Goal: Task Accomplishment & Management: Use online tool/utility

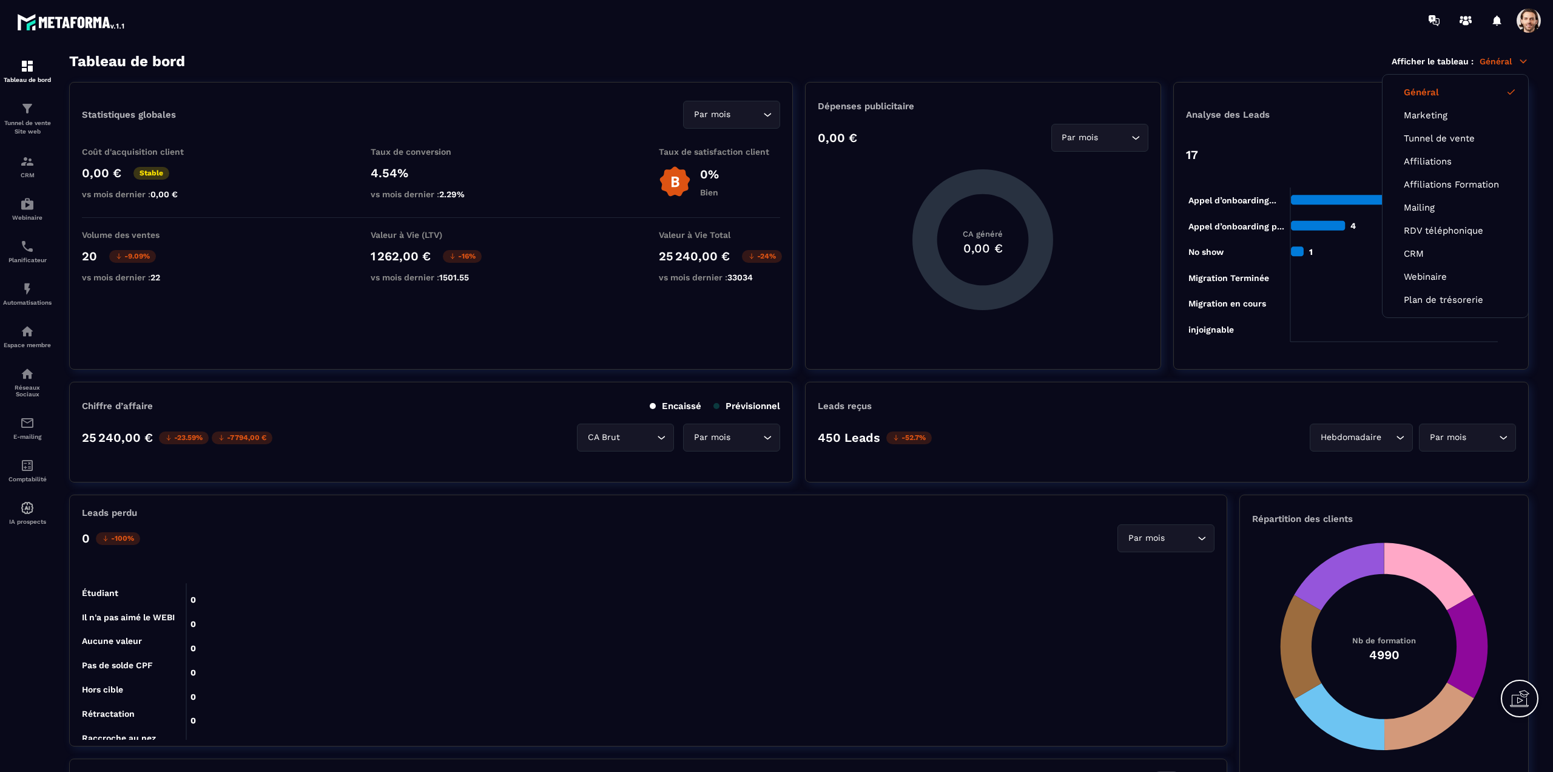
drag, startPoint x: 0, startPoint y: 0, endPoint x: 1440, endPoint y: 207, distance: 1455.0
click at [1440, 207] on link "Mailing" at bounding box center [1455, 207] width 103 height 11
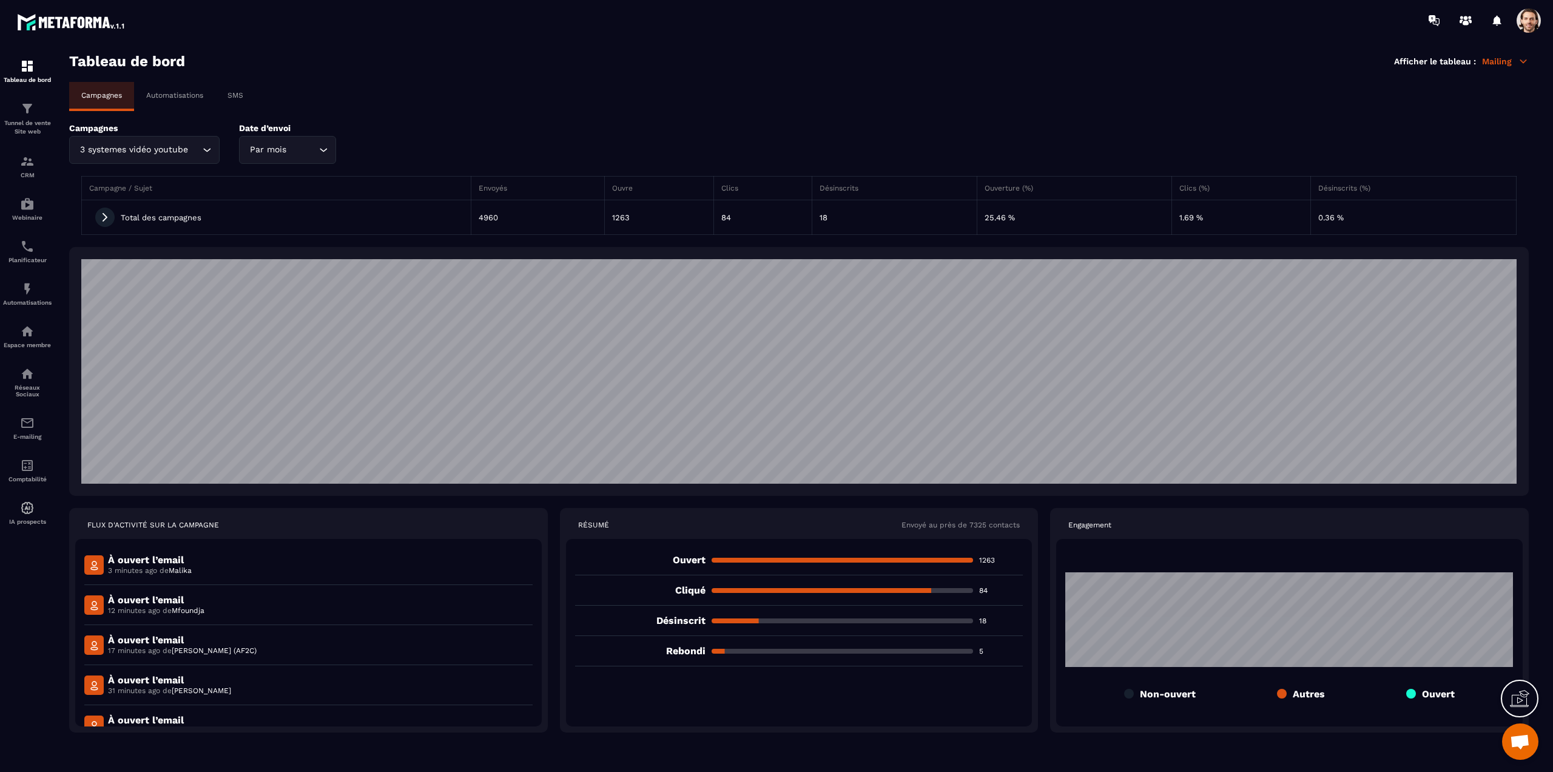
click at [161, 89] on div "Automatisations" at bounding box center [174, 95] width 81 height 27
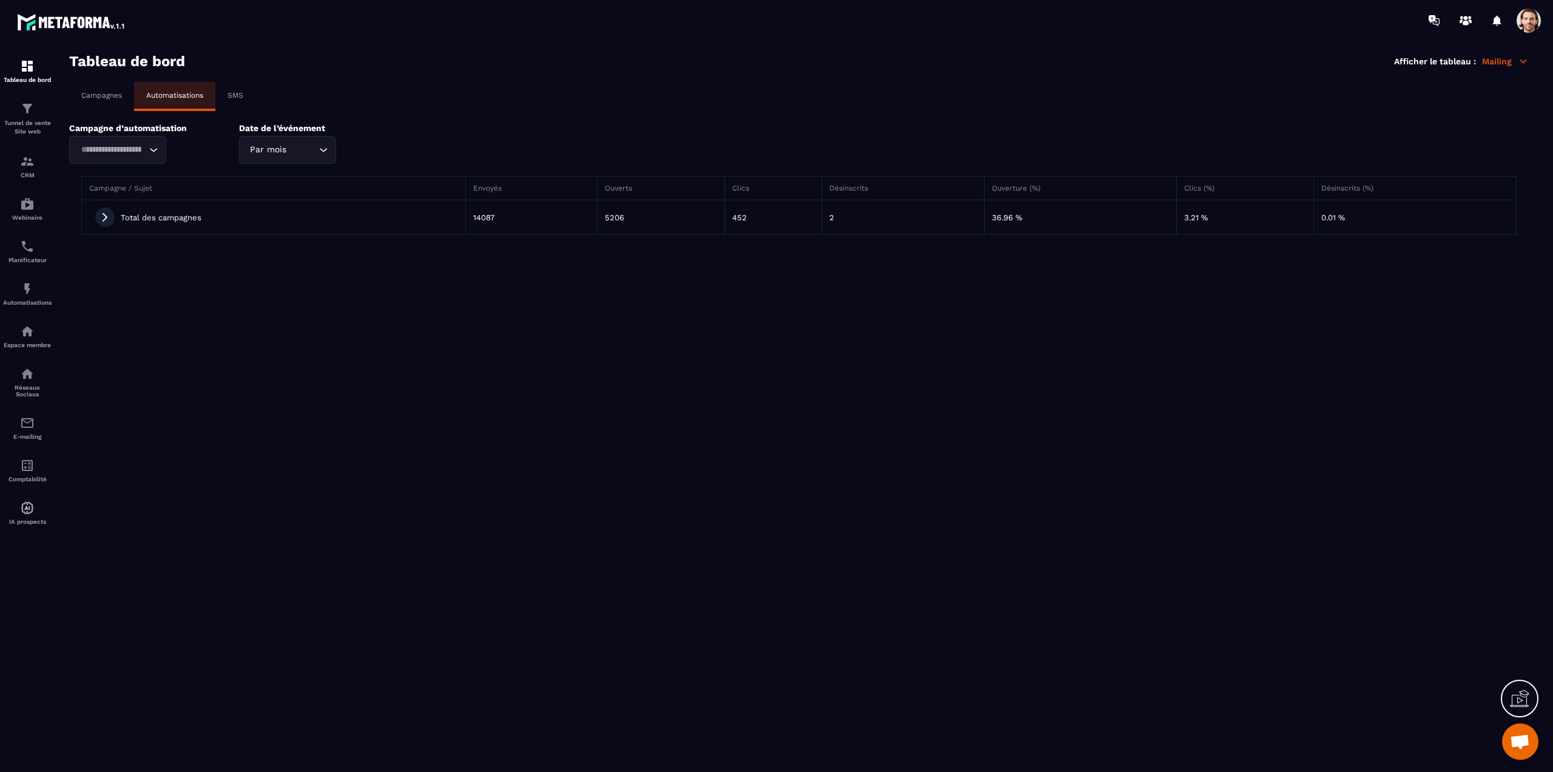
click at [105, 142] on div "Loading..." at bounding box center [117, 150] width 97 height 28
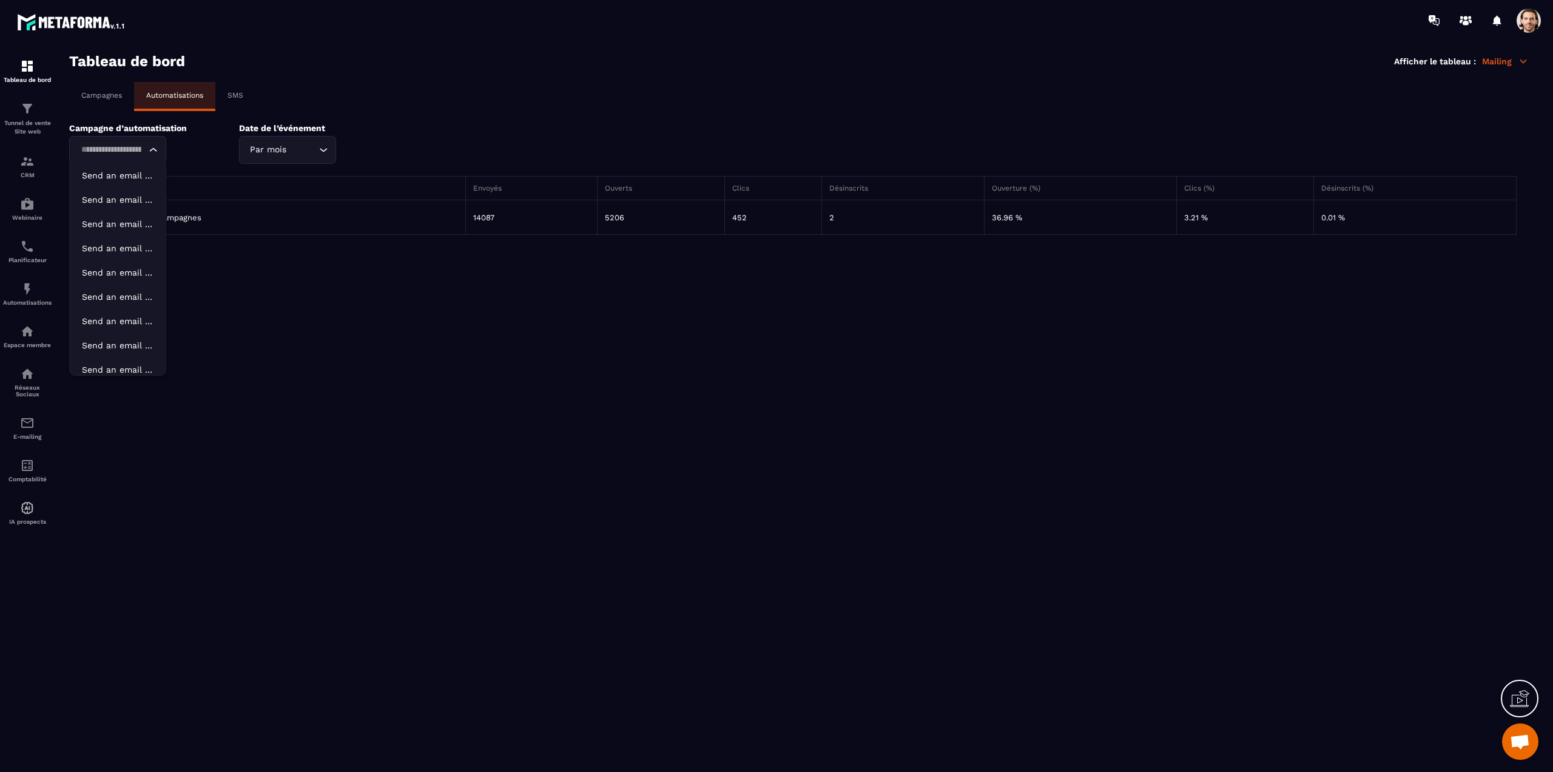
click at [237, 98] on p "SMS" at bounding box center [235, 95] width 16 height 8
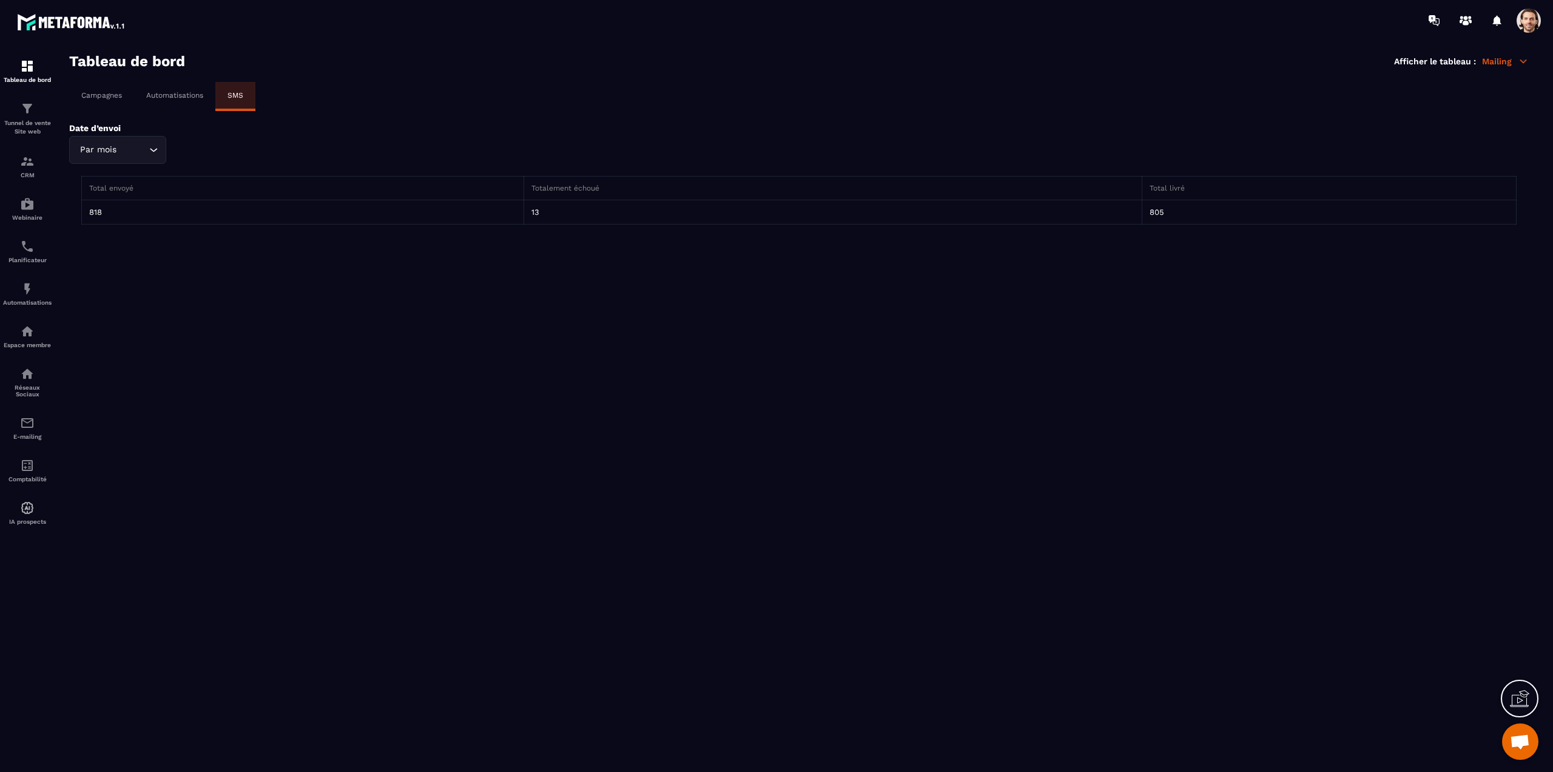
click at [966, 425] on section "Tableau de bord Afficher le tableau : Mailing Campagnes Automatisations SMS Dat…" at bounding box center [799, 412] width 1484 height 719
click at [22, 294] on img at bounding box center [27, 288] width 15 height 15
click at [22, 283] on img at bounding box center [27, 288] width 15 height 15
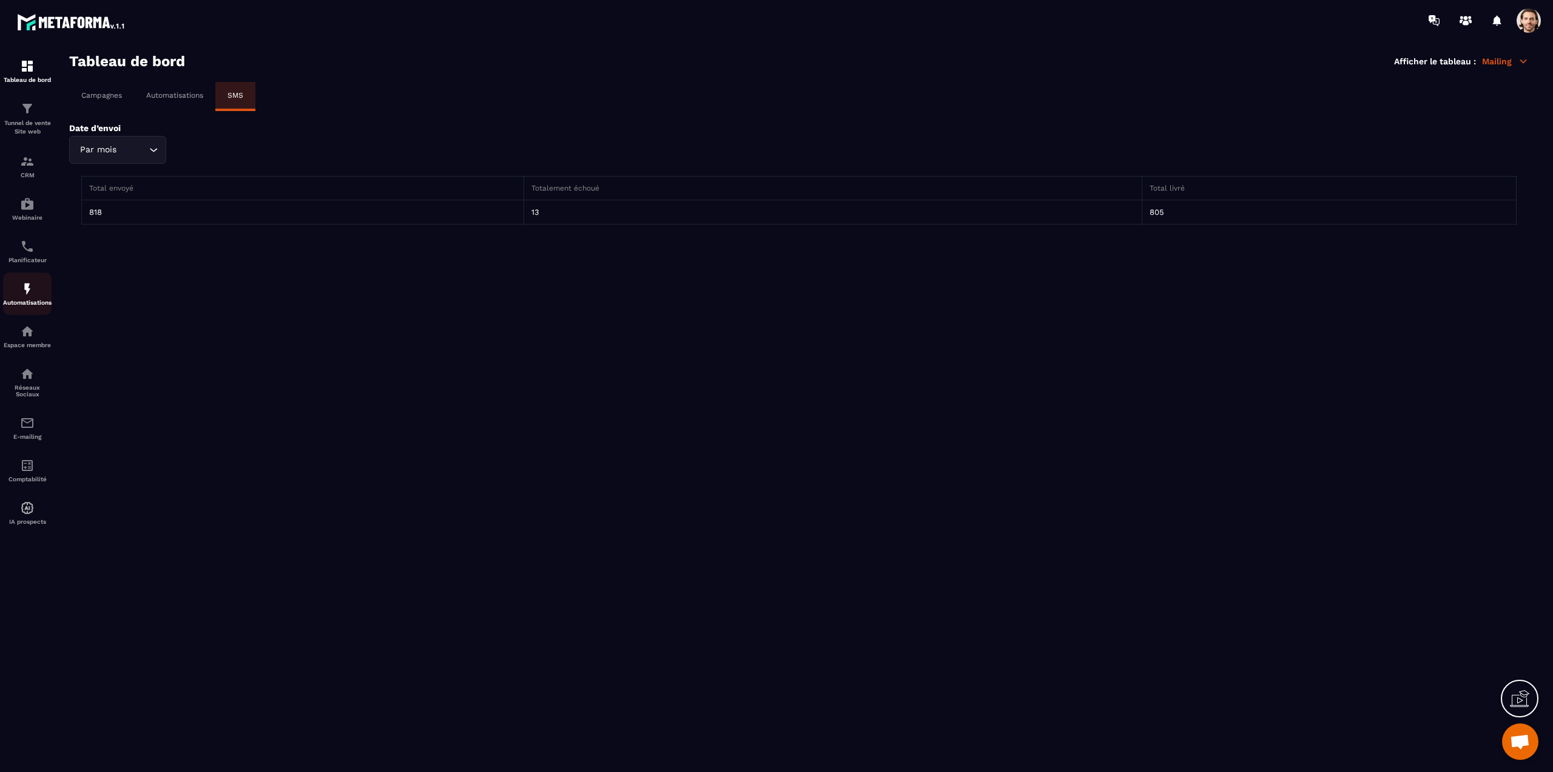
click at [22, 283] on img at bounding box center [27, 288] width 15 height 15
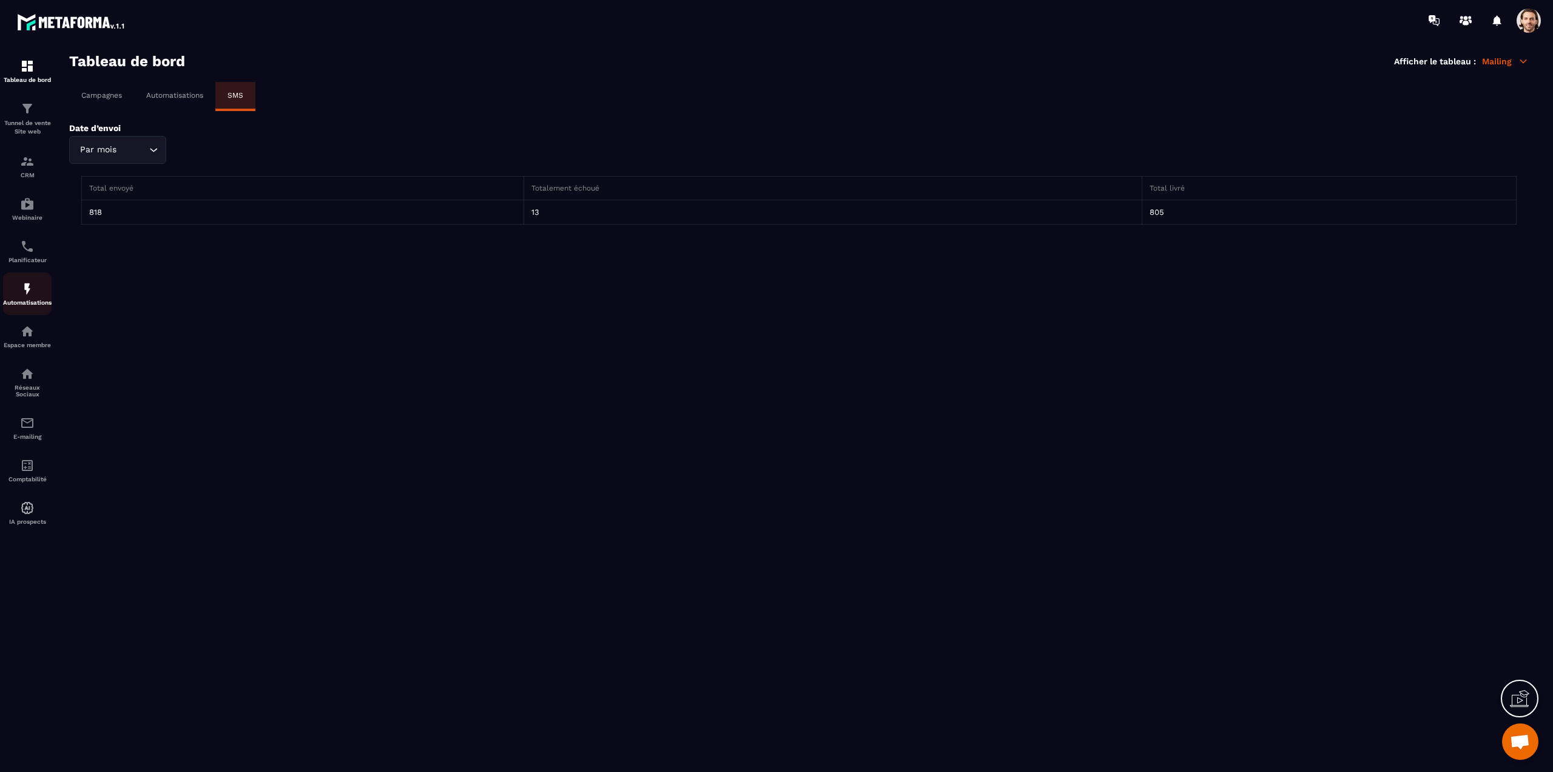
click at [22, 283] on img at bounding box center [27, 288] width 15 height 15
